Goal: Find contact information: Find contact information

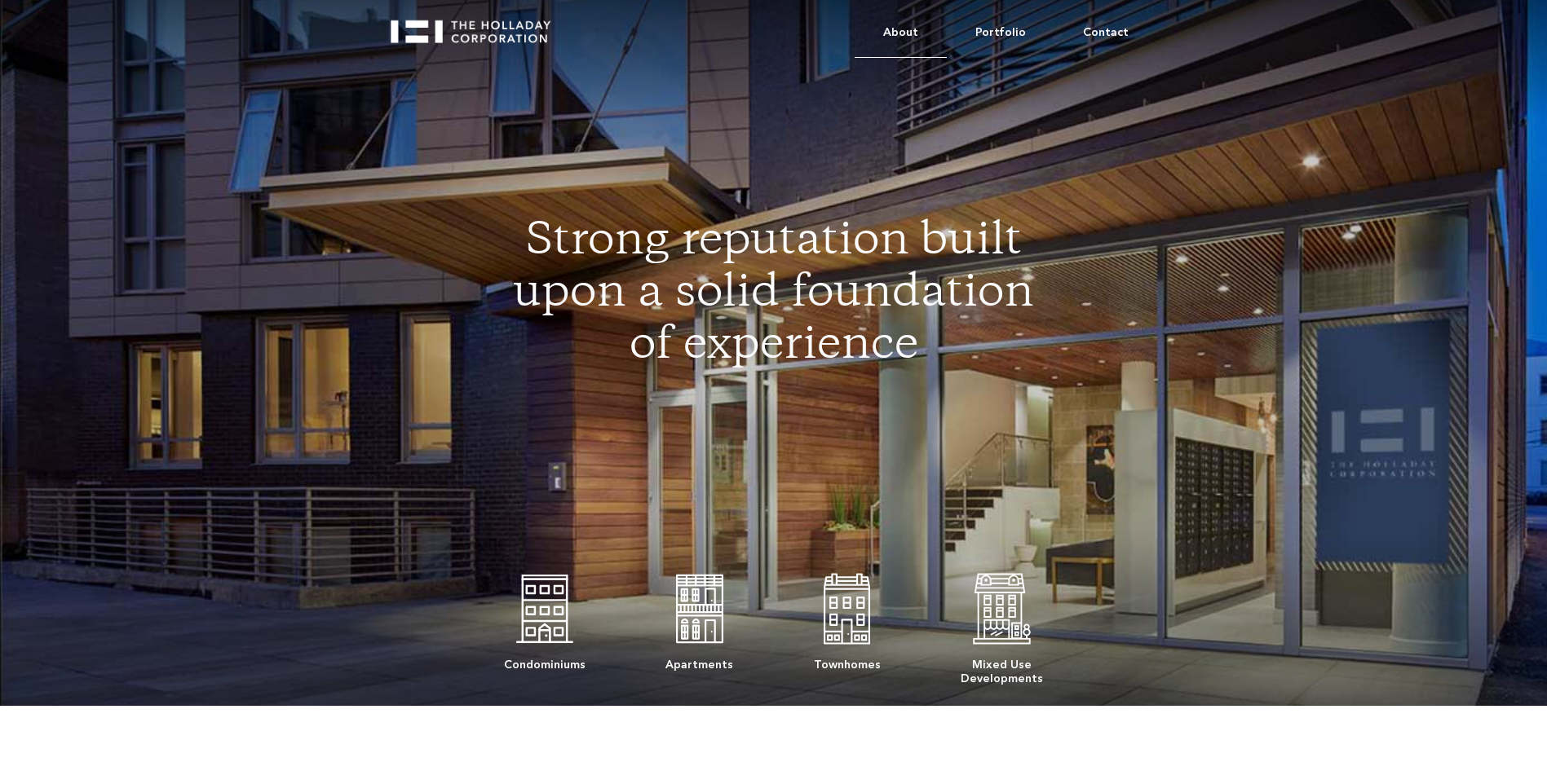
click at [915, 31] on link "About" at bounding box center [900, 33] width 92 height 50
click at [916, 32] on link "About" at bounding box center [900, 33] width 92 height 50
click at [1104, 30] on link "Contact" at bounding box center [1105, 33] width 103 height 50
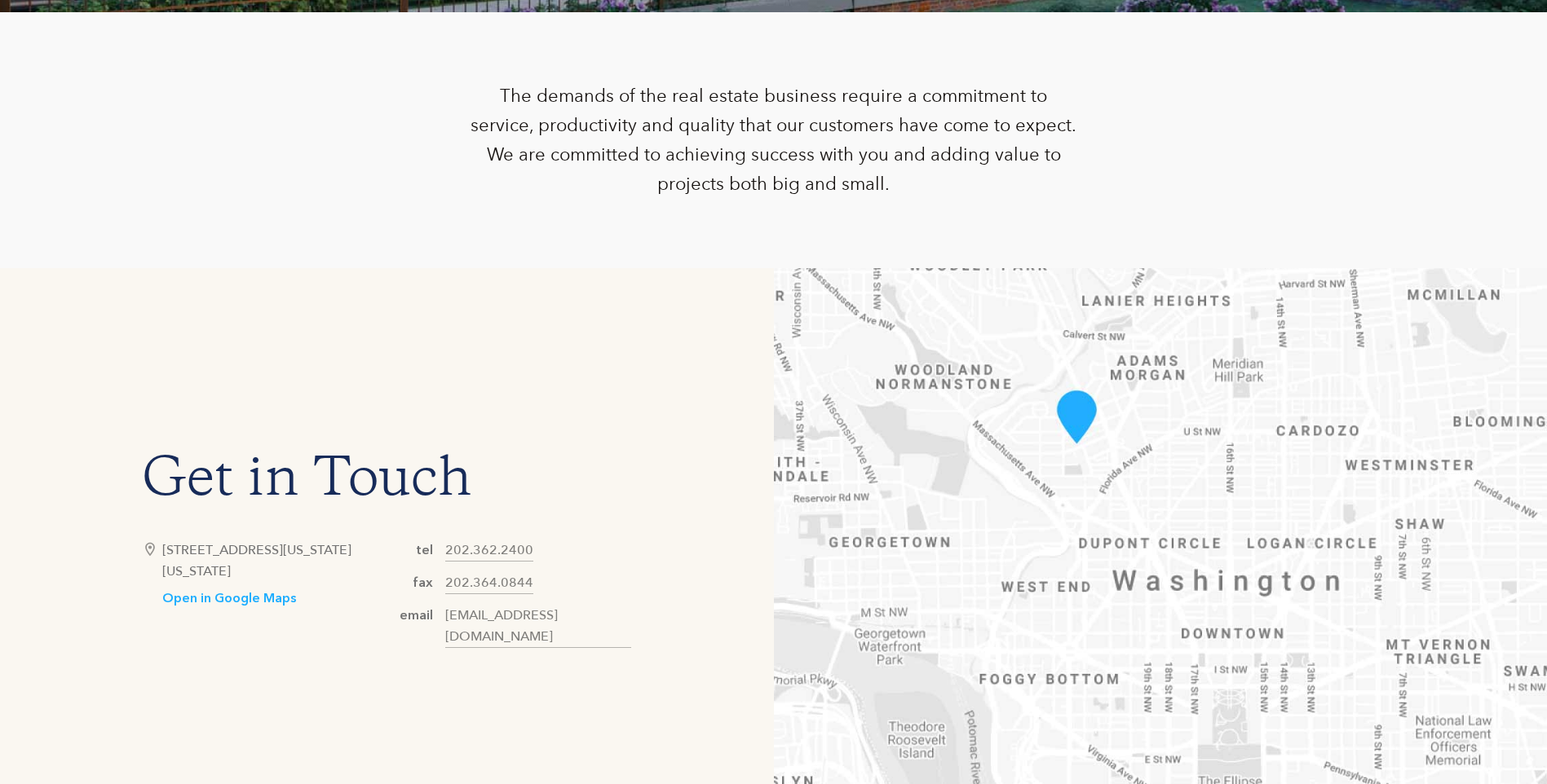
scroll to position [652, 0]
